Goal: Communication & Community: Answer question/provide support

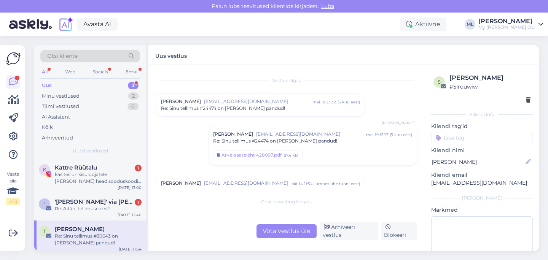
scroll to position [102, 0]
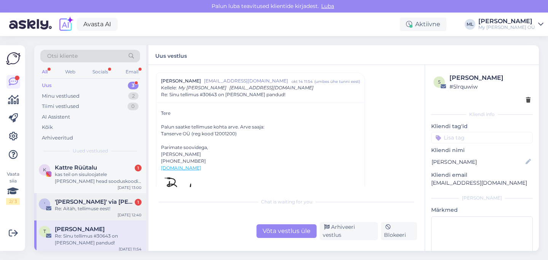
click at [65, 207] on div "Re: Aitäh, tellimuse eest!" at bounding box center [98, 208] width 87 height 7
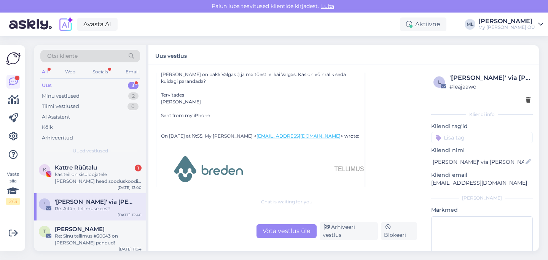
scroll to position [3310, 0]
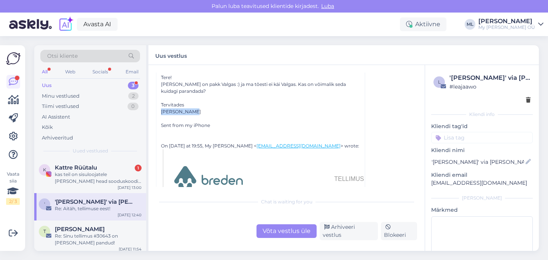
drag, startPoint x: 190, startPoint y: 111, endPoint x: 160, endPoint y: 114, distance: 29.8
click at [161, 114] on div "Tiina Tomson Sent from my iPhone" at bounding box center [260, 118] width 199 height 21
copy div "Tiina Tomson"
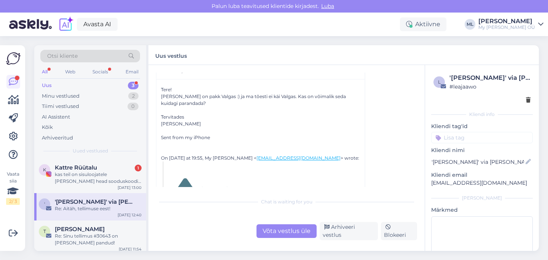
scroll to position [3297, 0]
click at [66, 206] on div "Re: Aitäh, tellimuse eest!" at bounding box center [98, 208] width 87 height 7
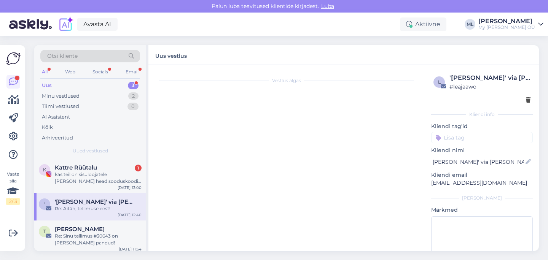
scroll to position [0, 0]
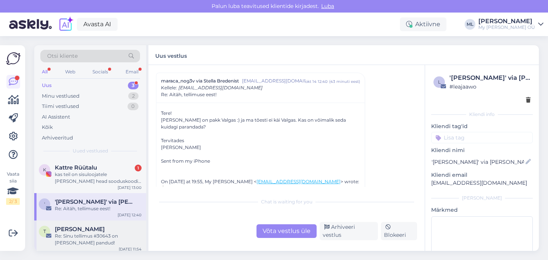
click at [96, 233] on div "Re: Sinu tellimus #30643 on [PERSON_NAME] pandud!" at bounding box center [98, 240] width 87 height 14
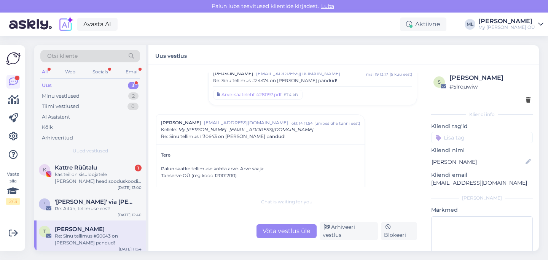
scroll to position [78, 0]
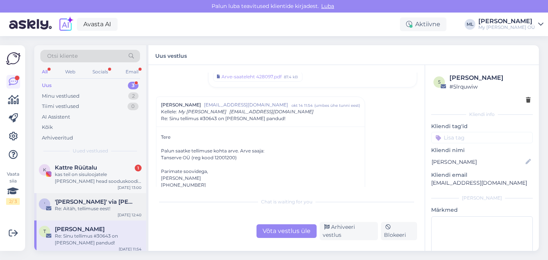
click at [97, 204] on span "'Simone De Ruosi' via Stella Bredenist" at bounding box center [94, 201] width 79 height 7
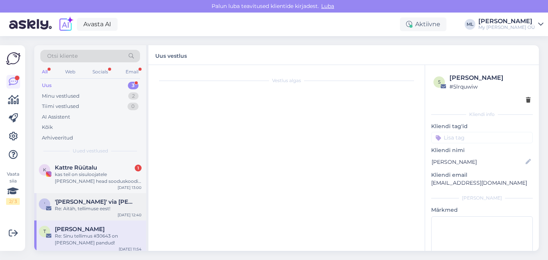
scroll to position [3274, 0]
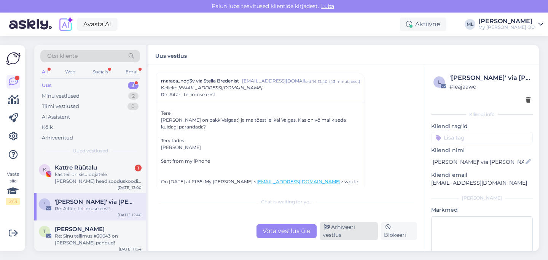
click at [349, 232] on div "Arhiveeri vestlus" at bounding box center [348, 231] width 58 height 18
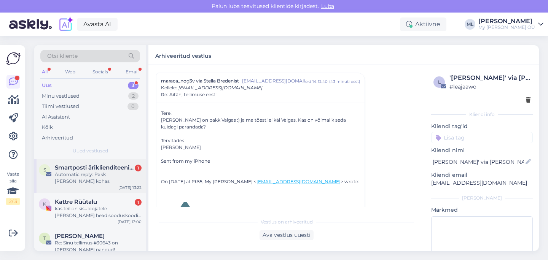
click at [89, 170] on span "Smartposti äriklienditeenindus" at bounding box center [94, 167] width 79 height 7
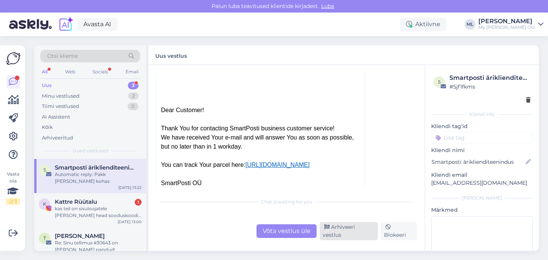
click at [333, 235] on div "Arhiveeri vestlus" at bounding box center [348, 231] width 58 height 18
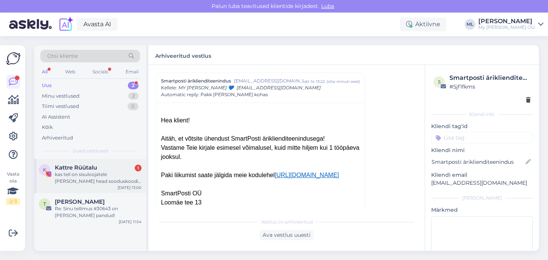
click at [126, 170] on div "Kattre Rüütalu 1" at bounding box center [98, 167] width 87 height 7
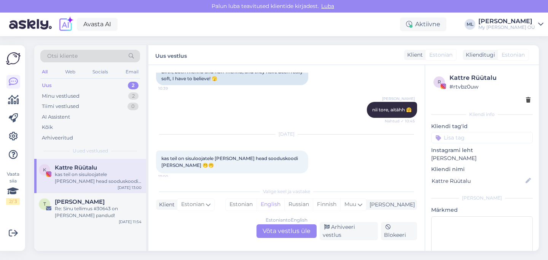
scroll to position [261, 0]
click at [480, 78] on div "Kattre Rüütalu" at bounding box center [489, 77] width 81 height 9
drag, startPoint x: 78, startPoint y: 94, endPoint x: 71, endPoint y: 98, distance: 8.3
click at [78, 95] on div "Minu vestlused" at bounding box center [61, 96] width 38 height 8
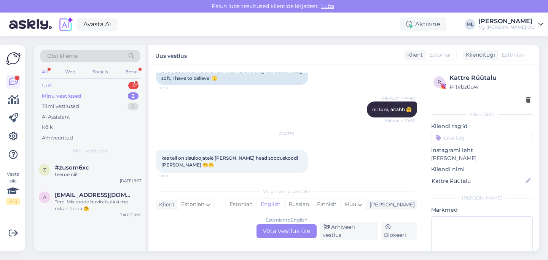
click at [43, 86] on div "Uus" at bounding box center [47, 86] width 10 height 8
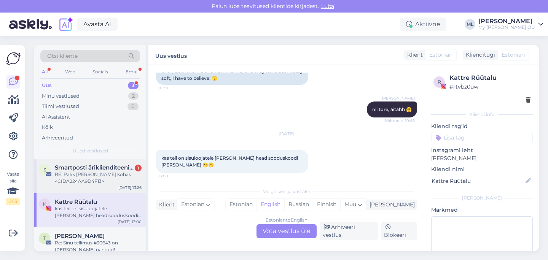
click at [76, 170] on span "Smartposti äriklienditeenindus" at bounding box center [94, 167] width 79 height 7
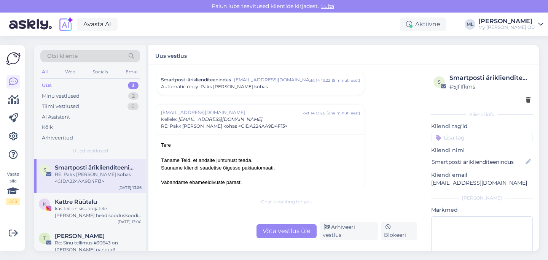
scroll to position [486, 0]
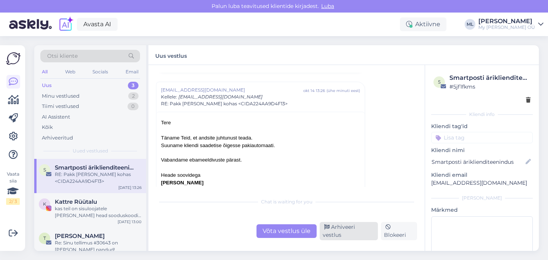
click at [344, 235] on div "Arhiveeri vestlus" at bounding box center [348, 231] width 58 height 18
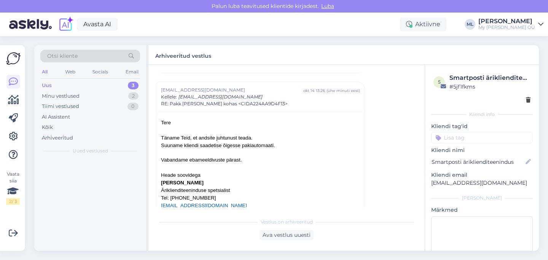
scroll to position [495, 0]
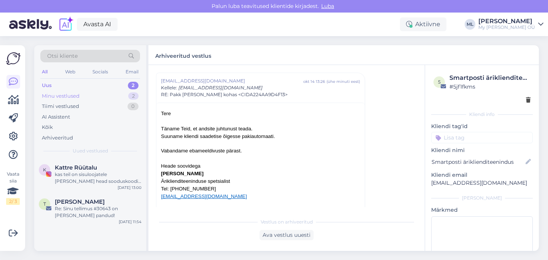
click at [59, 95] on div "Minu vestlused" at bounding box center [61, 96] width 38 height 8
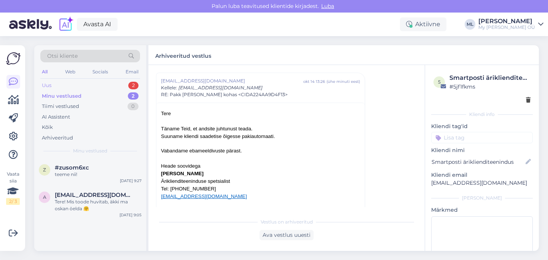
click at [48, 86] on div "Uus" at bounding box center [47, 86] width 10 height 8
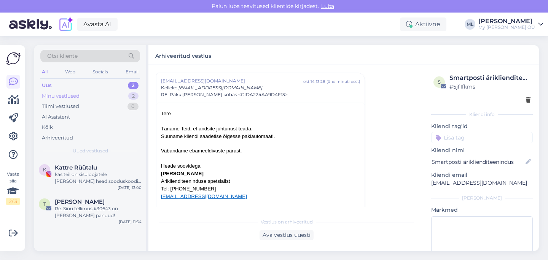
click at [57, 91] on div "Minu vestlused 2" at bounding box center [90, 96] width 100 height 11
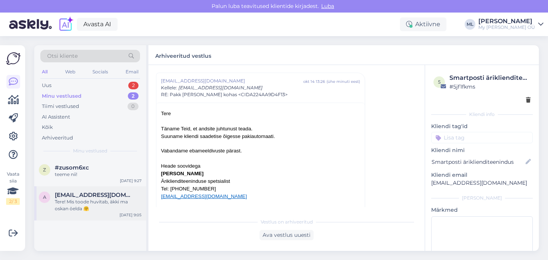
click at [68, 209] on div "Tere! Mis toode huvitab, äkki ma oskan öelda 🤗" at bounding box center [98, 205] width 87 height 14
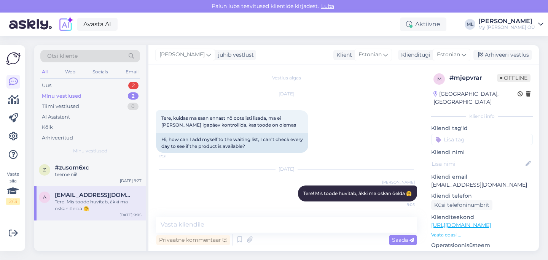
scroll to position [3, 0]
click at [493, 56] on div "Arhiveeri vestlus" at bounding box center [502, 55] width 59 height 10
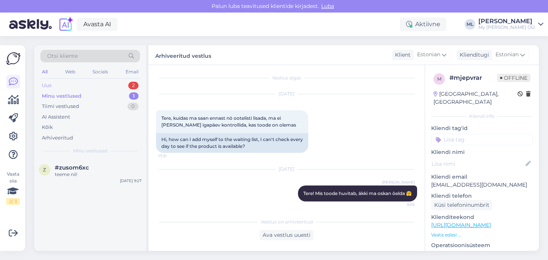
click at [43, 87] on div "Uus" at bounding box center [47, 86] width 10 height 8
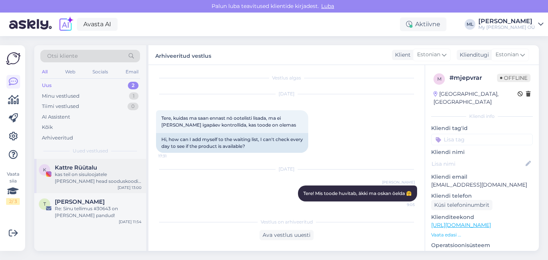
click at [84, 172] on div "kas teil on sisuloojatele [PERSON_NAME] head sooduskoodi [PERSON_NAME] 🫢🫢" at bounding box center [98, 178] width 87 height 14
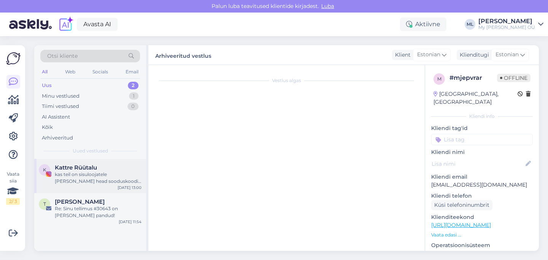
scroll to position [261, 0]
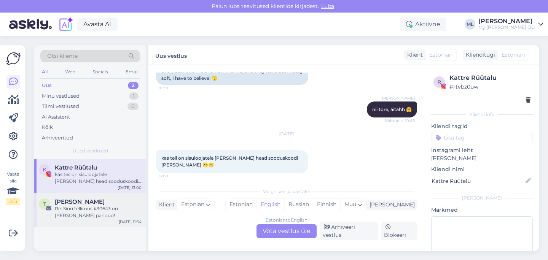
click at [50, 208] on img at bounding box center [48, 208] width 5 height 5
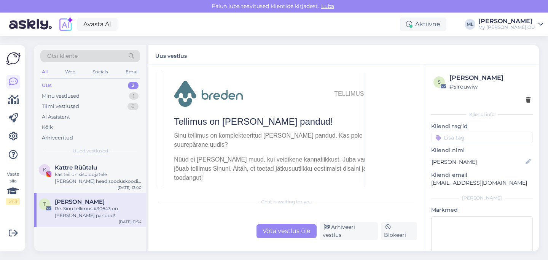
scroll to position [232, 0]
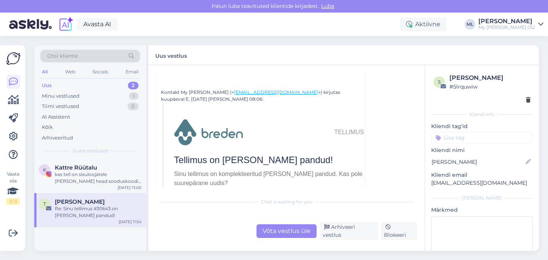
click at [250, 137] on td at bounding box center [234, 132] width 121 height 27
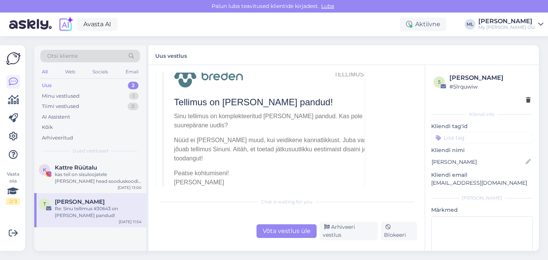
scroll to position [291, 0]
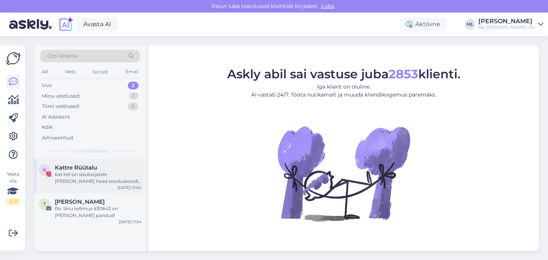
click at [86, 174] on div "kas teil on sisuloojatele [PERSON_NAME] head sooduskoodi [PERSON_NAME] 🫢🫢" at bounding box center [98, 178] width 87 height 14
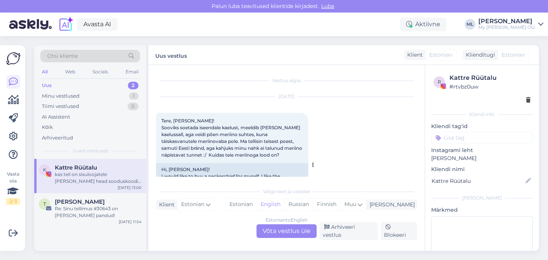
scroll to position [261, 0]
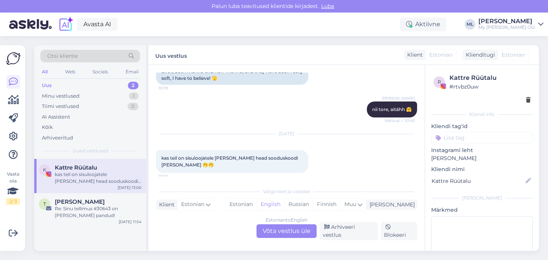
click at [271, 237] on div "Estonian to English Võta vestlus üle" at bounding box center [286, 231] width 60 height 14
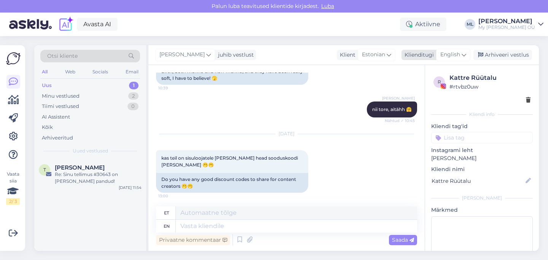
click at [456, 57] on span "English" at bounding box center [450, 55] width 20 height 8
type input "est"
click at [409, 86] on link "Estonian" at bounding box center [436, 89] width 84 height 12
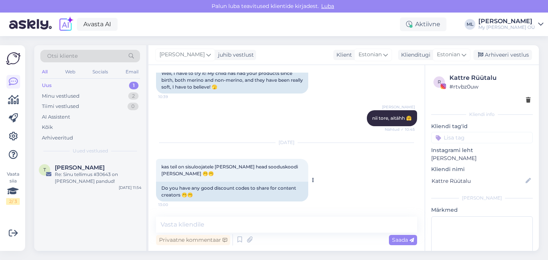
scroll to position [252, 0]
click at [186, 222] on textarea at bounding box center [286, 225] width 261 height 16
paste textarea "Tere! Hetkel meil kahjuks aktiivseid sooduskoode ei ole. Soovitame jälgida meie…"
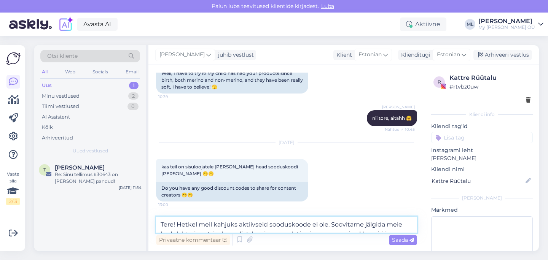
scroll to position [261, 0]
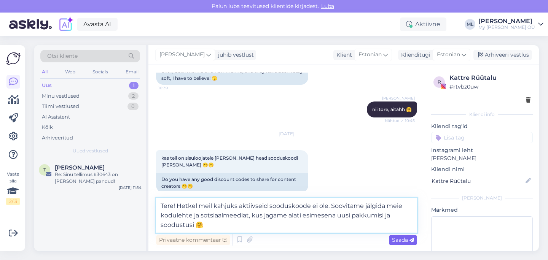
type textarea "Tere! Hetkel meil kahjuks aktiivseid sooduskoode ei ole. Soovitame jälgida meie…"
click at [404, 238] on span "Saada" at bounding box center [403, 239] width 22 height 7
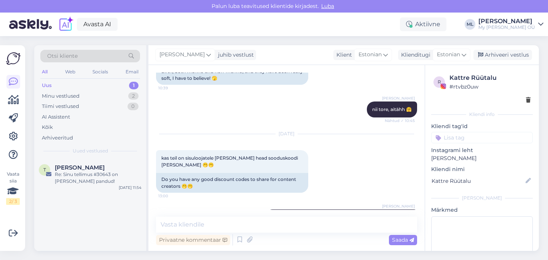
scroll to position [298, 0]
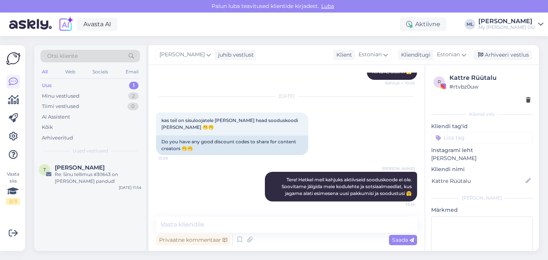
drag, startPoint x: 493, startPoint y: 52, endPoint x: 435, endPoint y: 40, distance: 59.1
click at [494, 52] on div "Arhiveeri vestlus" at bounding box center [502, 55] width 59 height 10
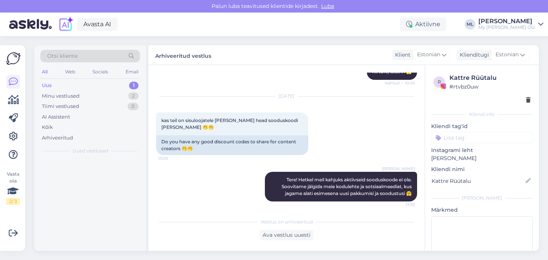
scroll to position [301, 0]
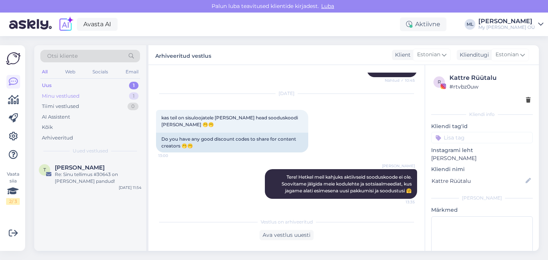
click at [57, 97] on div "Minu vestlused" at bounding box center [61, 96] width 38 height 8
click at [47, 85] on div "Uus" at bounding box center [47, 86] width 10 height 8
click at [86, 179] on div "Re: Sinu tellimus #30643 on [PERSON_NAME] pandud!" at bounding box center [98, 178] width 87 height 14
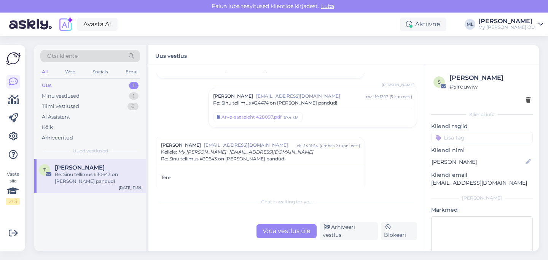
scroll to position [38, 0]
click at [346, 232] on div "Arhiveeri vestlus" at bounding box center [348, 231] width 58 height 18
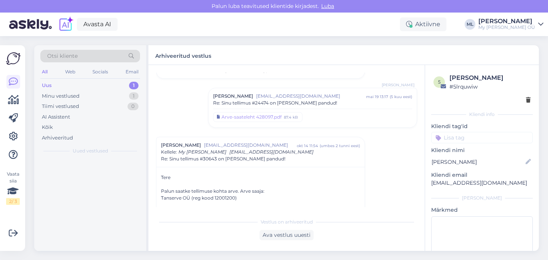
scroll to position [102, 0]
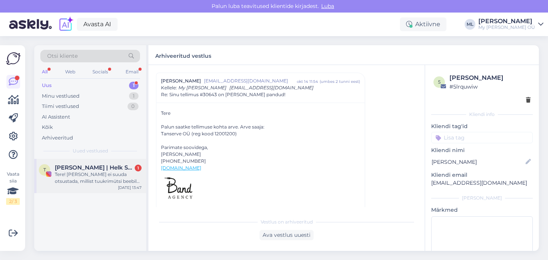
click at [111, 167] on span "[PERSON_NAME] | Helk Stuudio" at bounding box center [94, 167] width 79 height 7
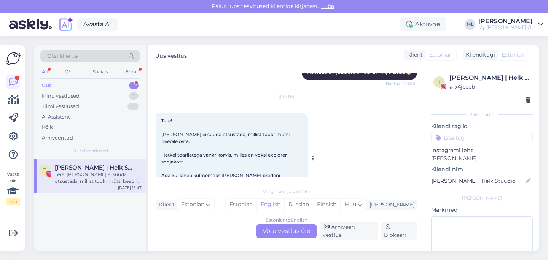
scroll to position [2195, 0]
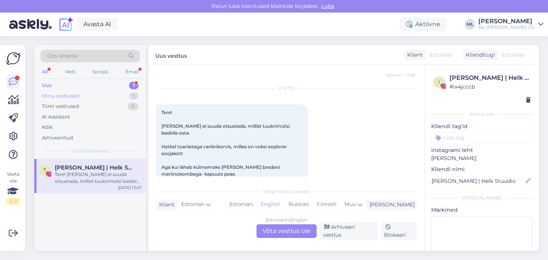
click at [84, 93] on div "Minu vestlused 1" at bounding box center [90, 96] width 100 height 11
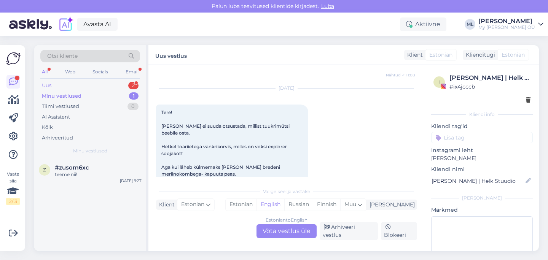
click at [76, 86] on div "Uus 2" at bounding box center [90, 85] width 100 height 11
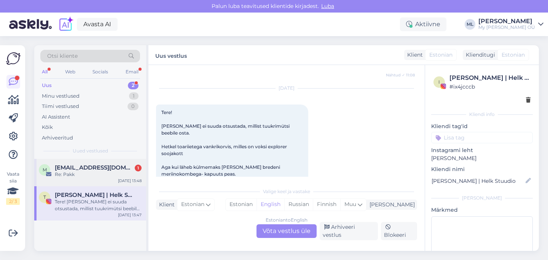
click at [106, 168] on span "[EMAIL_ADDRESS][DOMAIN_NAME]" at bounding box center [94, 167] width 79 height 7
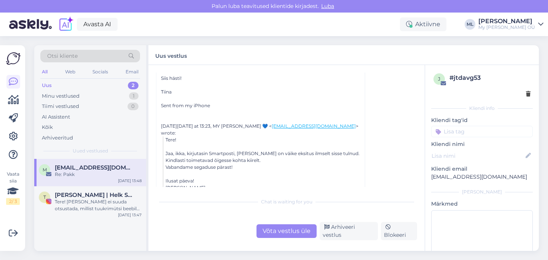
scroll to position [65, 0]
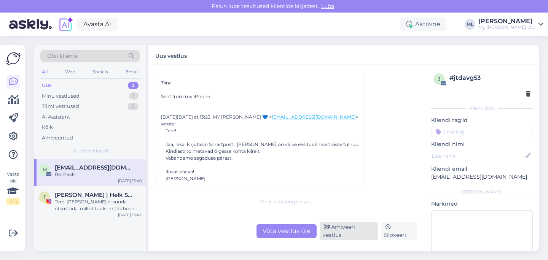
click at [360, 235] on div "Arhiveeri vestlus" at bounding box center [348, 231] width 58 height 18
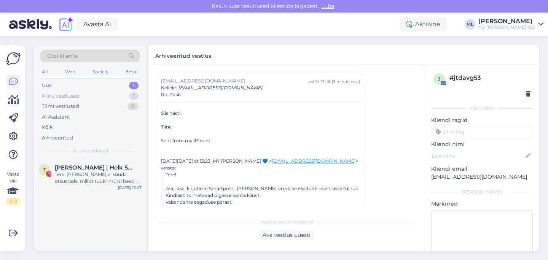
click at [60, 91] on div "Minu vestlused 1" at bounding box center [90, 96] width 100 height 11
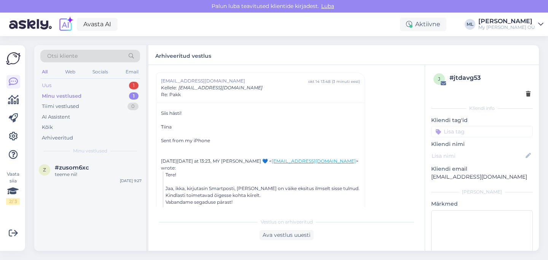
click at [49, 86] on div "Uus" at bounding box center [47, 86] width 10 height 8
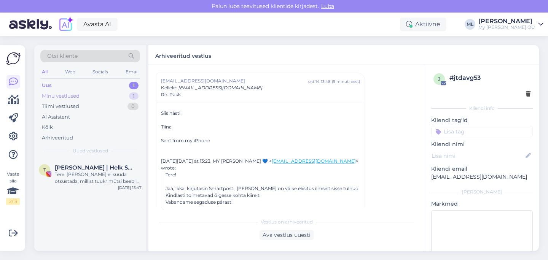
click at [75, 94] on div "Minu vestlused" at bounding box center [61, 96] width 38 height 8
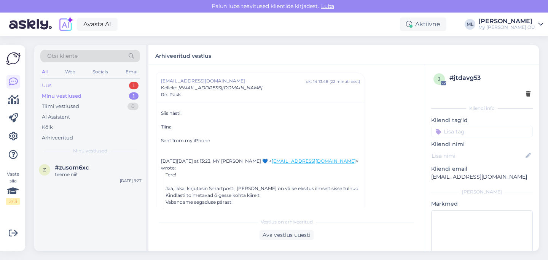
click at [52, 87] on div "Uus 1" at bounding box center [90, 85] width 100 height 11
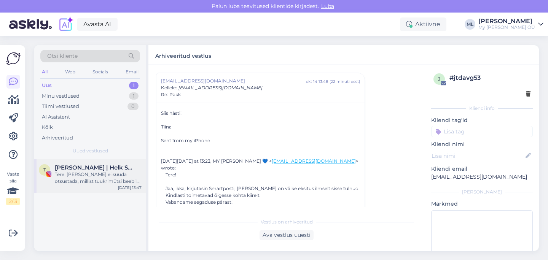
click at [76, 180] on div "Tere! [PERSON_NAME] ei suuda otsustada, millist tuukrimütsi beebile osta. Hetke…" at bounding box center [98, 178] width 87 height 14
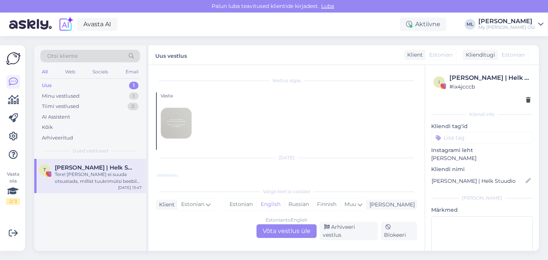
scroll to position [2187, 0]
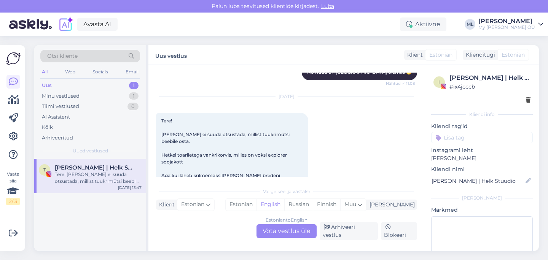
click at [289, 232] on div "Estonian to English Võta vestlus üle" at bounding box center [286, 231] width 60 height 14
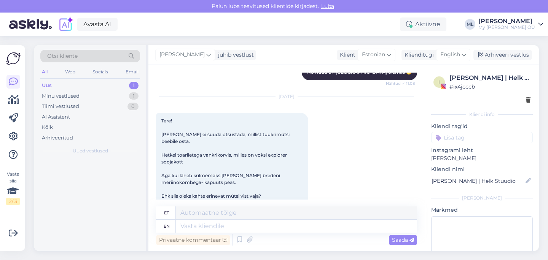
click at [292, 237] on div "Privaatne kommentaar Saada" at bounding box center [286, 240] width 261 height 14
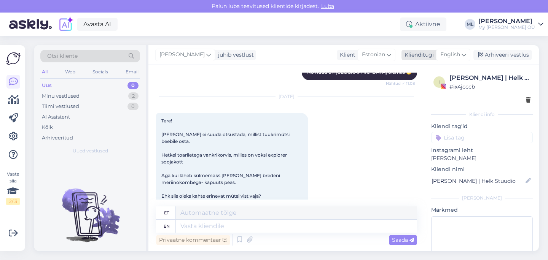
click at [453, 56] on span "English" at bounding box center [450, 55] width 20 height 8
type input "est"
click at [421, 90] on link "Estonian" at bounding box center [436, 89] width 84 height 12
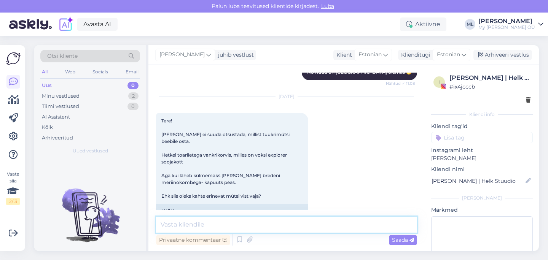
click at [210, 230] on textarea at bounding box center [286, 225] width 261 height 16
click at [361, 225] on textarea "Hei! Saadan blogi lingi, seal on mütsid ka kenasti välja toodud" at bounding box center [286, 225] width 261 height 16
type textarea "Hei! Saadan blogi lingi, seal on mütsid ka kenasti välja toodud 🤗"
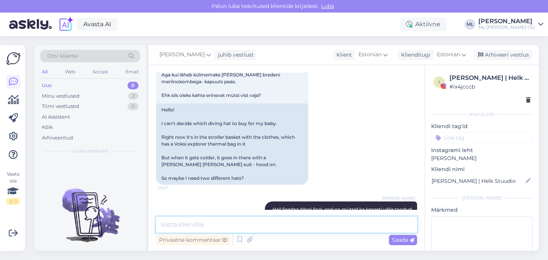
click at [248, 227] on textarea at bounding box center [286, 225] width 261 height 16
paste textarea "[URL][DOMAIN_NAME][PERSON_NAME]"
type textarea "[URL][DOMAIN_NAME][PERSON_NAME]"
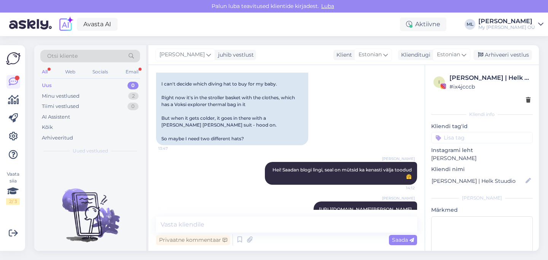
click at [46, 85] on div "Uus" at bounding box center [47, 86] width 10 height 8
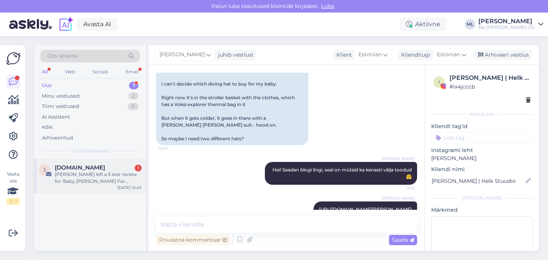
click at [81, 174] on div "[PERSON_NAME] left a 5 star review for 'Baby [PERSON_NAME] For Winter MAISON'" at bounding box center [98, 178] width 87 height 14
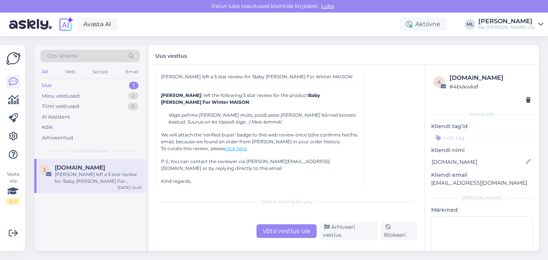
scroll to position [3274, 0]
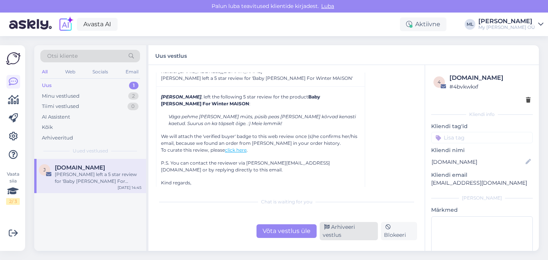
click at [333, 238] on div "Arhiveeri vestlus" at bounding box center [348, 231] width 58 height 18
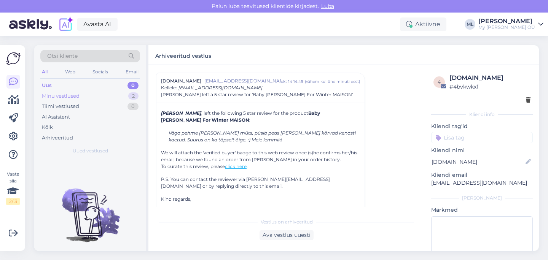
click at [86, 93] on div "Minu vestlused 2" at bounding box center [90, 96] width 100 height 11
